Goal: Transaction & Acquisition: Purchase product/service

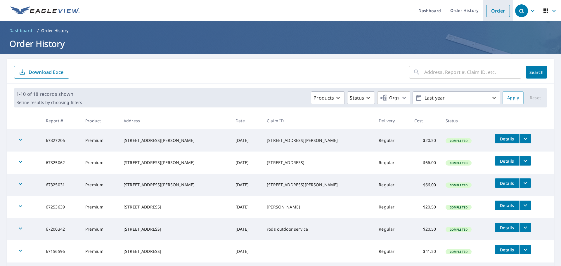
click at [490, 15] on link "Order" at bounding box center [498, 11] width 24 height 12
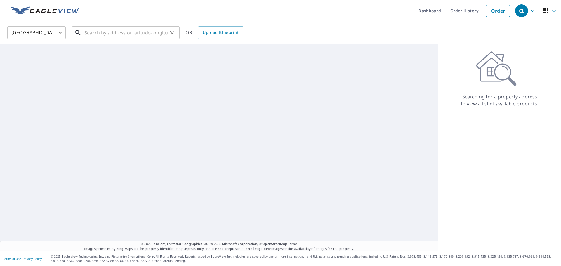
click at [109, 33] on input "text" at bounding box center [125, 33] width 83 height 16
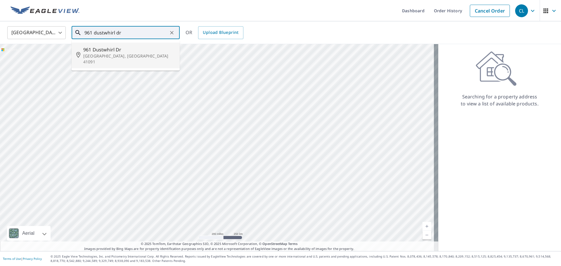
click at [125, 49] on span "961 Dustwhirl Dr" at bounding box center [129, 49] width 92 height 7
type input "[STREET_ADDRESS][PERSON_NAME]"
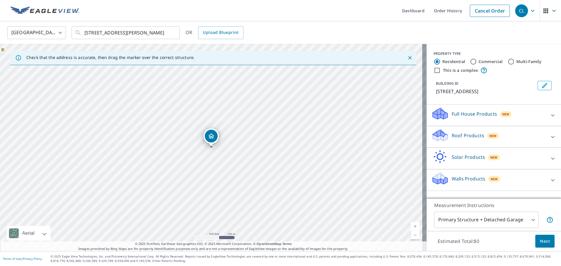
click at [472, 141] on div "Roof Products New" at bounding box center [488, 136] width 114 height 17
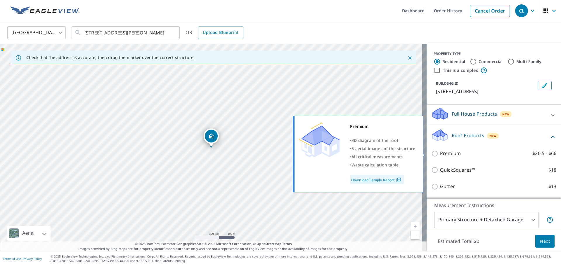
click at [433, 154] on input "Premium $20.5 - $66" at bounding box center [435, 153] width 9 height 7
checkbox input "true"
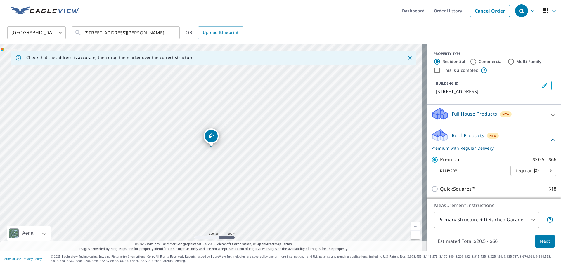
click at [540, 241] on span "Next" at bounding box center [545, 241] width 10 height 7
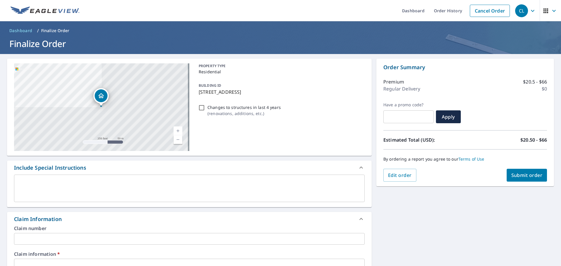
drag, startPoint x: 199, startPoint y: 92, endPoint x: 278, endPoint y: 98, distance: 79.3
click at [278, 98] on div "BUILDING ID [STREET_ADDRESS]" at bounding box center [280, 88] width 168 height 18
checkbox input "true"
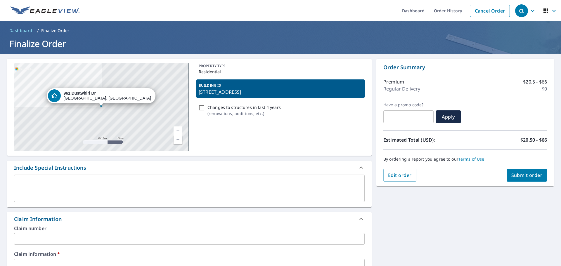
copy p "[STREET_ADDRESS]"
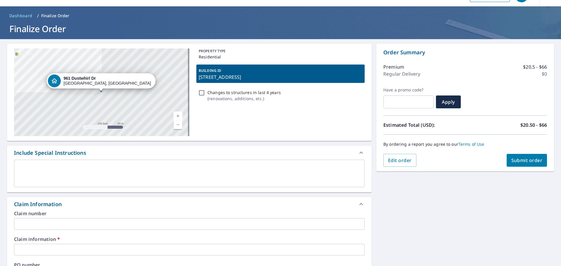
scroll to position [29, 0]
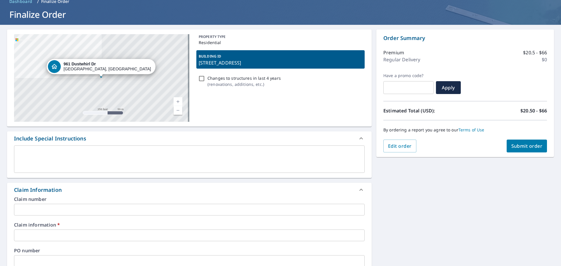
click at [97, 215] on div "Claim number ​ Claim information   * ​ PO number ​ Date of loss ​ Cat ID ​" at bounding box center [189, 260] width 364 height 126
click at [96, 211] on input "text" at bounding box center [189, 210] width 350 height 12
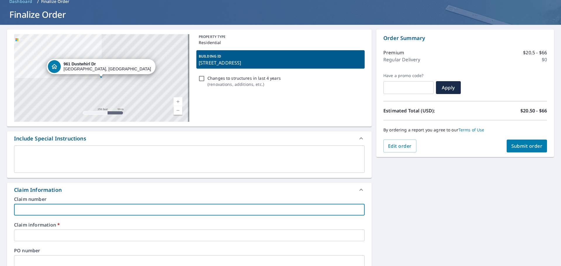
paste input "[STREET_ADDRESS]"
type input "[STREET_ADDRESS]"
checkbox input "true"
type input "[STREET_ADDRESS]"
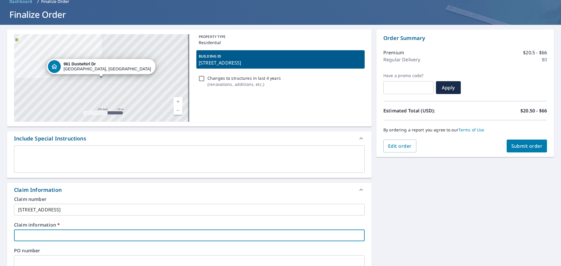
click at [91, 235] on input "text" at bounding box center [189, 235] width 350 height 12
type input "m"
checkbox input "true"
type input "me"
checkbox input "true"
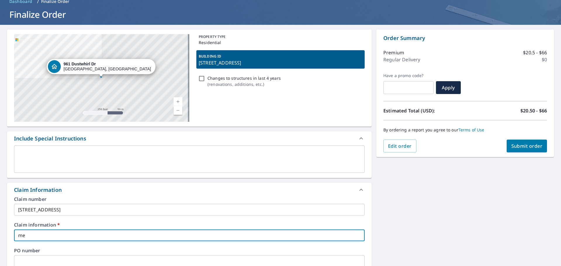
type input "men"
checkbox input "true"
type input "mend"
checkbox input "true"
type input "mende"
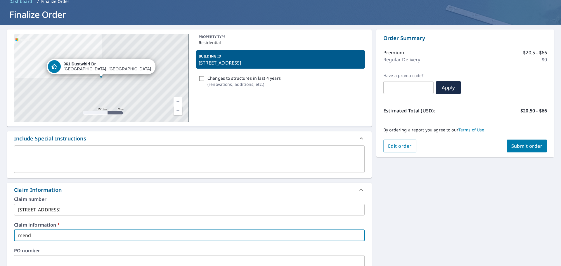
checkbox input "true"
type input "mendel"
checkbox input "true"
type input "[PERSON_NAME]"
checkbox input "true"
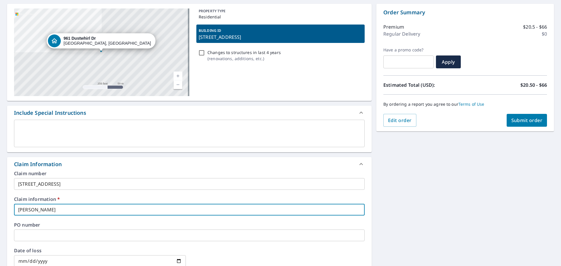
scroll to position [88, 0]
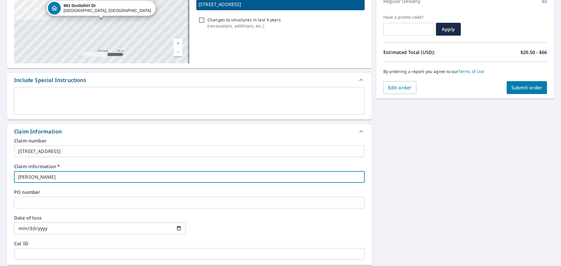
type input "[PERSON_NAME]"
click at [98, 200] on input "text" at bounding box center [189, 203] width 350 height 12
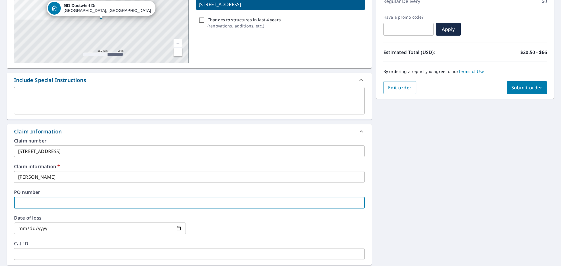
paste input "[STREET_ADDRESS]"
type input "[STREET_ADDRESS]"
checkbox input "true"
type input "[STREET_ADDRESS]"
click at [412, 177] on div "[STREET_ADDRESS] Aerial Road A standard road map Aerial A detailed look from ab…" at bounding box center [280, 188] width 561 height 445
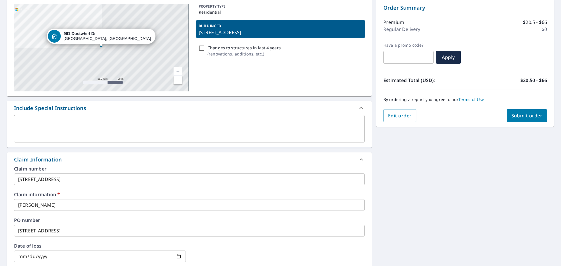
scroll to position [29, 0]
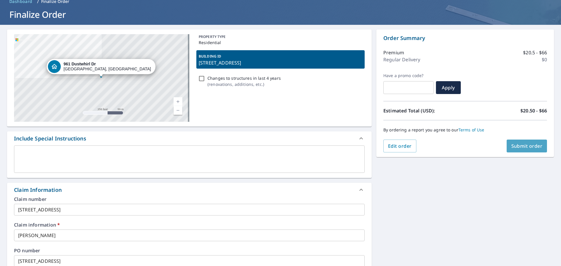
click at [522, 144] on span "Submit order" at bounding box center [526, 146] width 31 height 6
checkbox input "true"
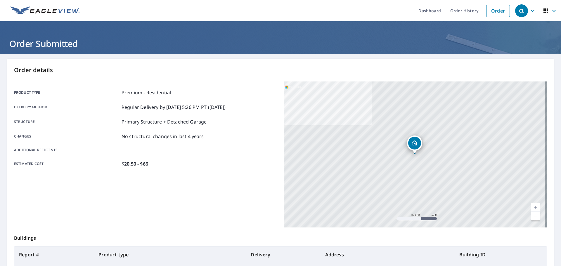
click at [29, 7] on img at bounding box center [45, 10] width 69 height 9
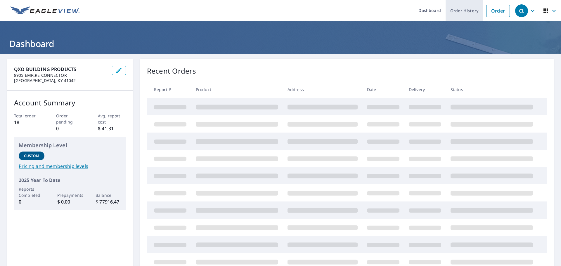
click at [472, 16] on link "Order History" at bounding box center [464, 10] width 38 height 21
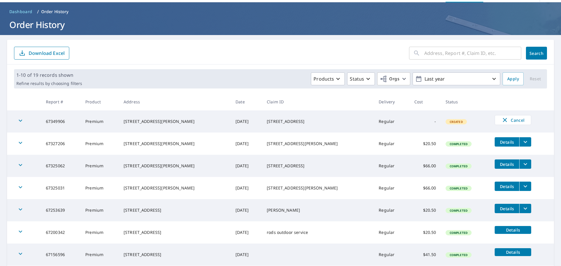
scroll to position [29, 0]
